Goal: Transaction & Acquisition: Download file/media

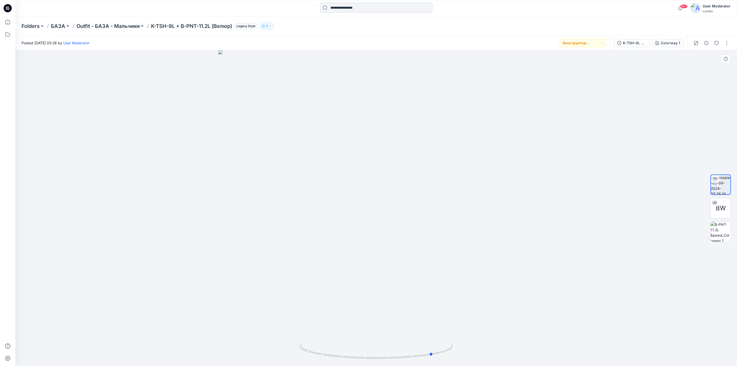
drag, startPoint x: 256, startPoint y: 120, endPoint x: 179, endPoint y: 148, distance: 81.6
click at [179, 148] on div at bounding box center [375, 207] width 721 height 315
drag, startPoint x: 209, startPoint y: 121, endPoint x: 170, endPoint y: 153, distance: 50.4
click at [170, 153] on div at bounding box center [375, 207] width 721 height 315
drag, startPoint x: 149, startPoint y: 27, endPoint x: 173, endPoint y: 31, distance: 24.1
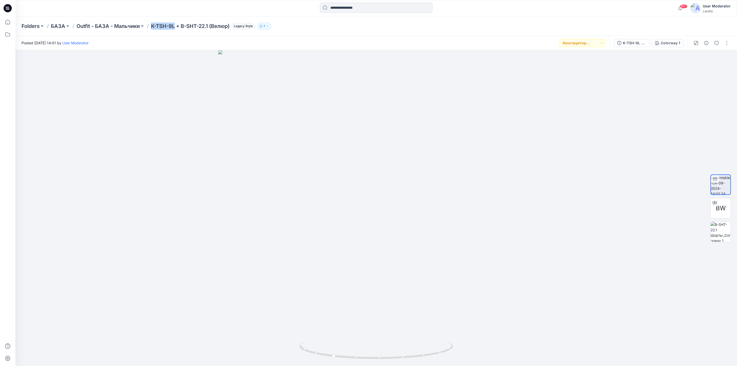
click at [174, 31] on div "Folders БАЗА Outfit - БАЗА - Мальчики K-TSH-9L + B-SHT-22.1 (Велюр) Legacy Styl…" at bounding box center [375, 25] width 721 height 19
copy p "K-TSH-9"
click at [343, 6] on input at bounding box center [376, 8] width 113 height 10
paste input "*******"
type input "*******"
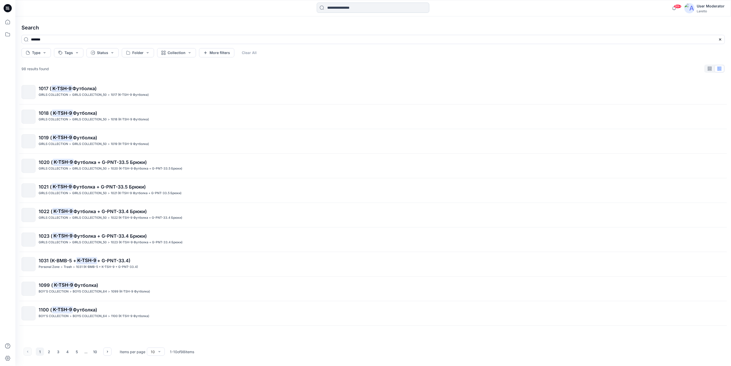
click at [346, 6] on input at bounding box center [373, 8] width 113 height 10
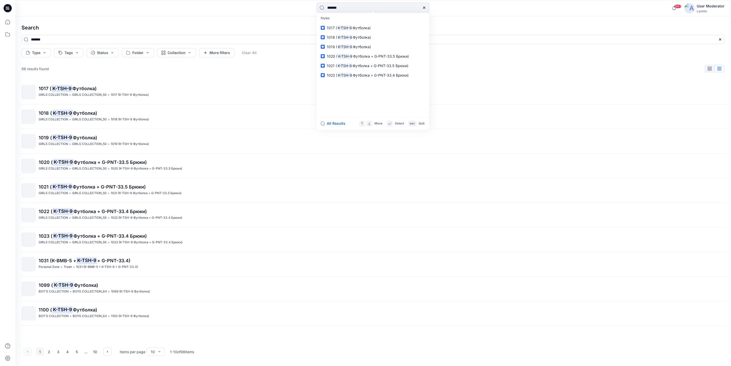
type input "********"
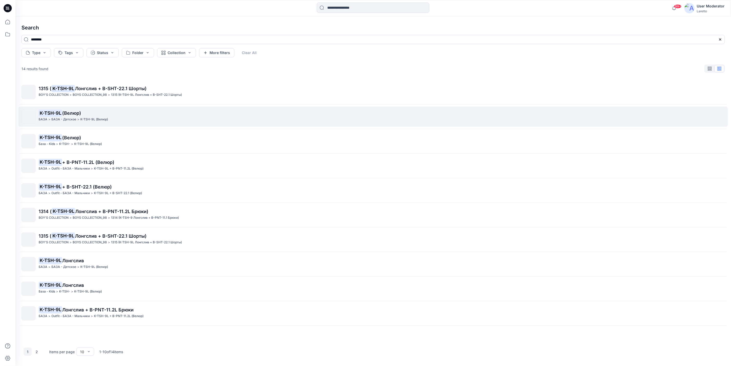
click at [123, 118] on div "БАЗА > БАЗА - Детское > K-TSH-9L ([GEOGRAPHIC_DATA])" at bounding box center [382, 119] width 686 height 5
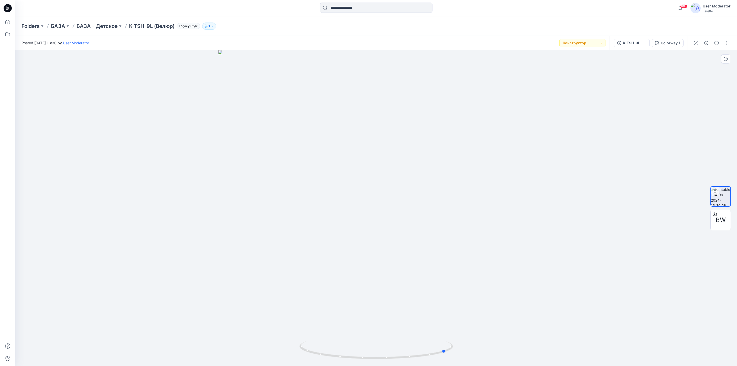
drag, startPoint x: 213, startPoint y: 132, endPoint x: 130, endPoint y: 149, distance: 85.1
click at [130, 149] on div at bounding box center [375, 207] width 721 height 315
click at [719, 219] on span "BW" at bounding box center [720, 219] width 10 height 9
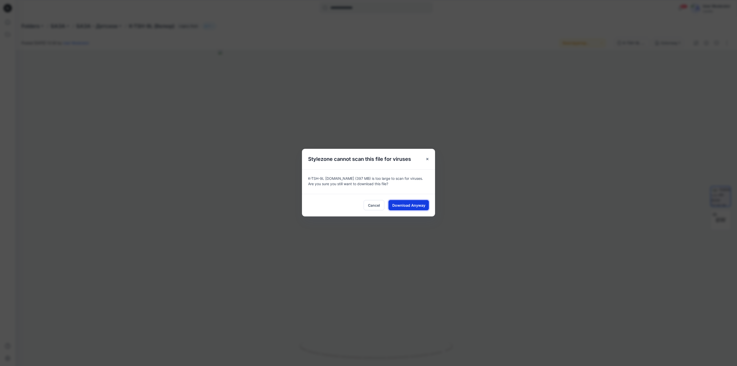
click at [416, 206] on span "Download Anyway" at bounding box center [408, 204] width 33 height 5
